Goal: Check status: Check status

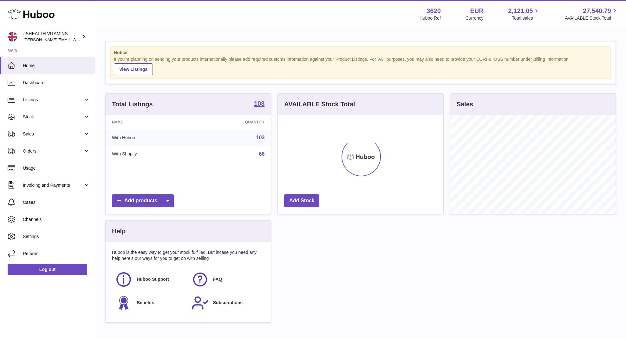
scroll to position [99, 165]
click at [76, 121] on link "Stock" at bounding box center [47, 116] width 95 height 17
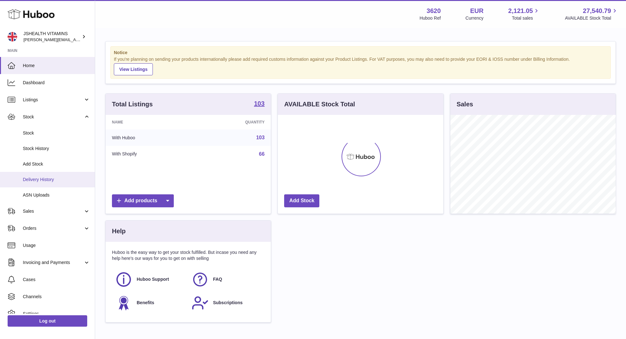
click at [55, 176] on link "Delivery History" at bounding box center [47, 180] width 95 height 16
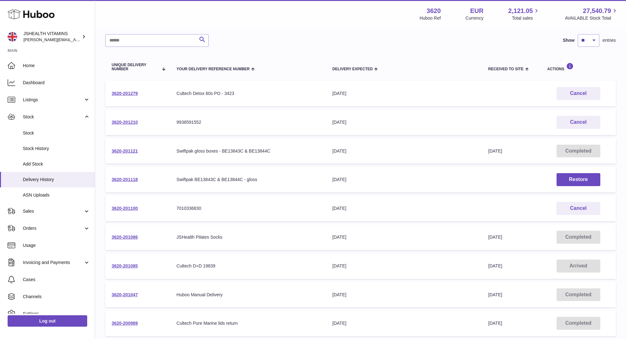
scroll to position [47, 0]
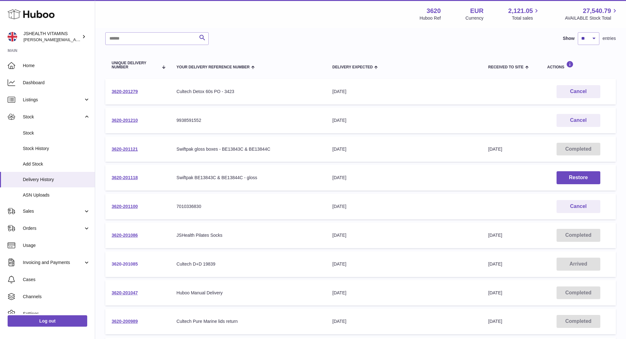
click at [125, 262] on link "3620-201085" at bounding box center [125, 264] width 26 height 5
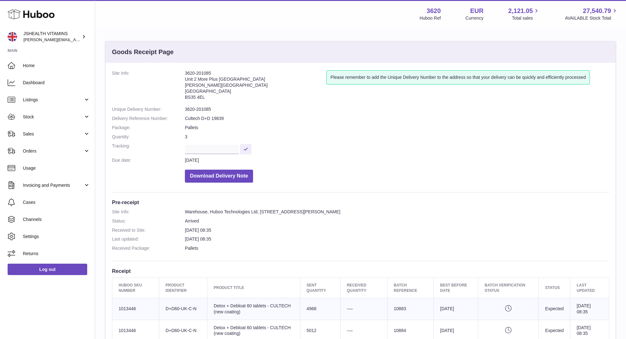
click at [201, 108] on dd "3620-201085" at bounding box center [397, 110] width 424 height 6
copy dl "3620-201085"
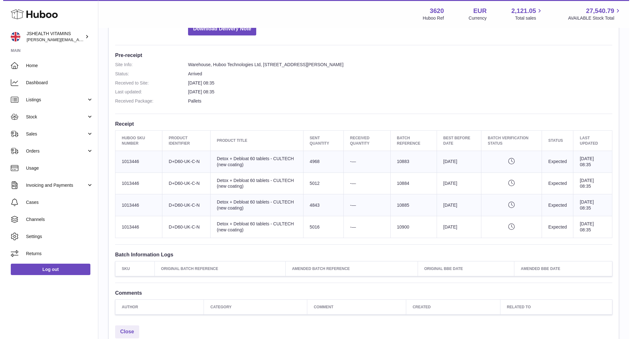
scroll to position [150, 0]
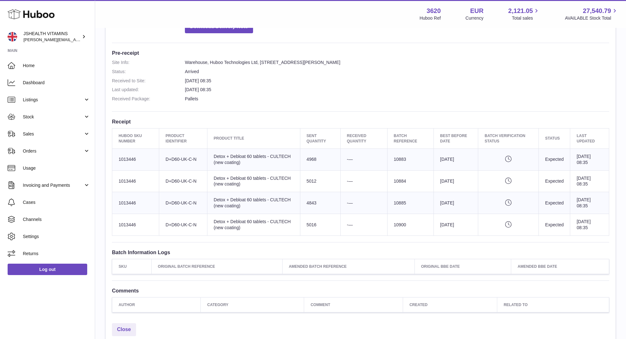
click at [311, 163] on td "Sent Quantity 4968" at bounding box center [320, 160] width 40 height 22
